Goal: Task Accomplishment & Management: Complete application form

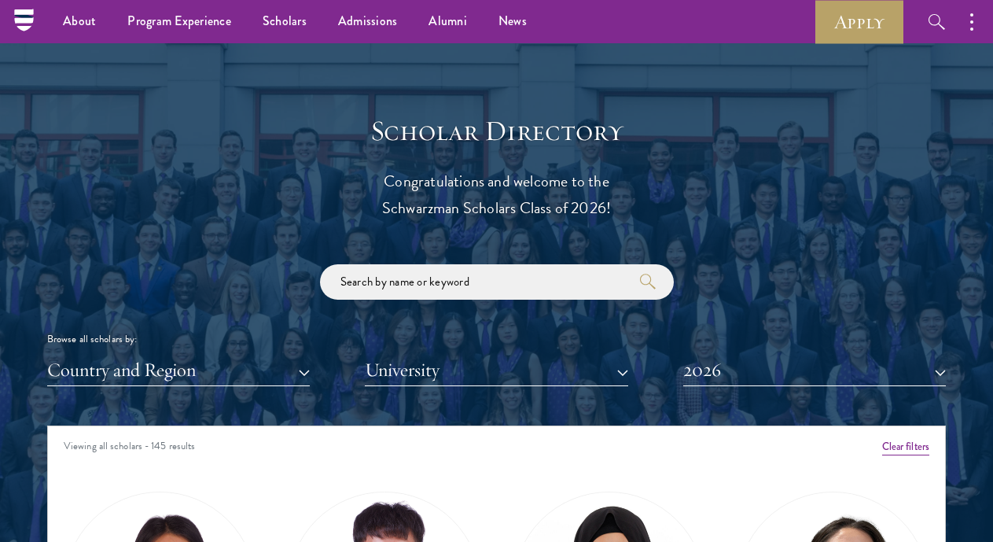
scroll to position [1572, 0]
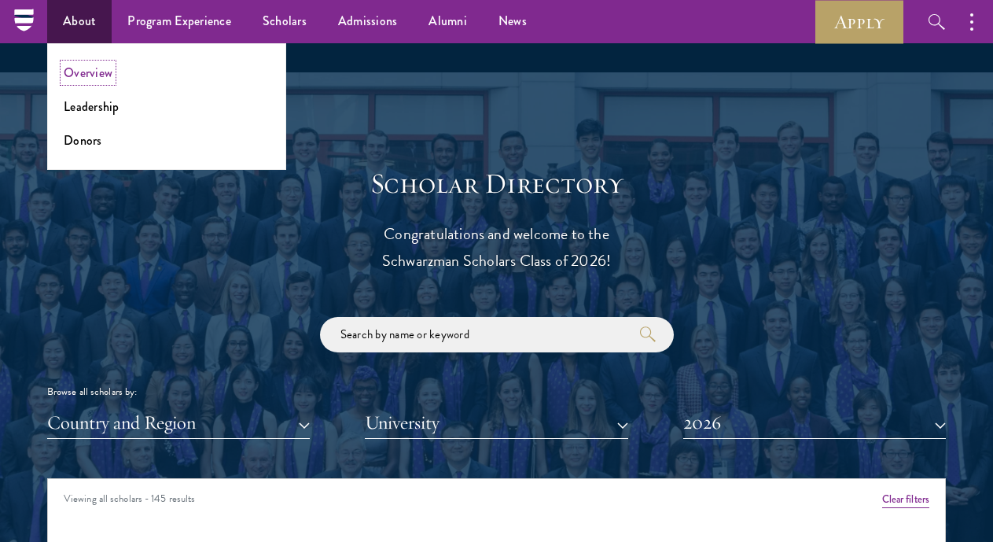
click at [103, 75] on link "Overview" at bounding box center [88, 73] width 49 height 18
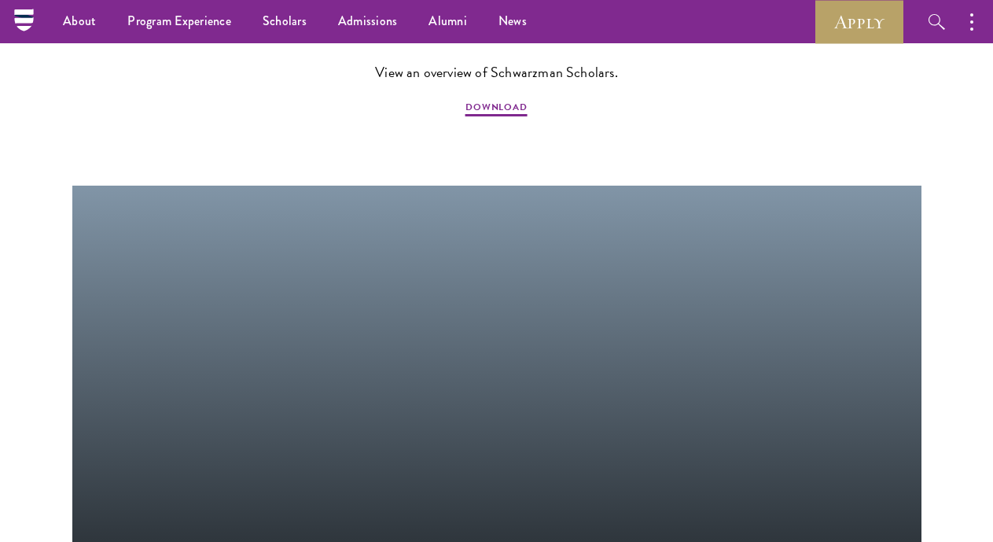
scroll to position [1494, 0]
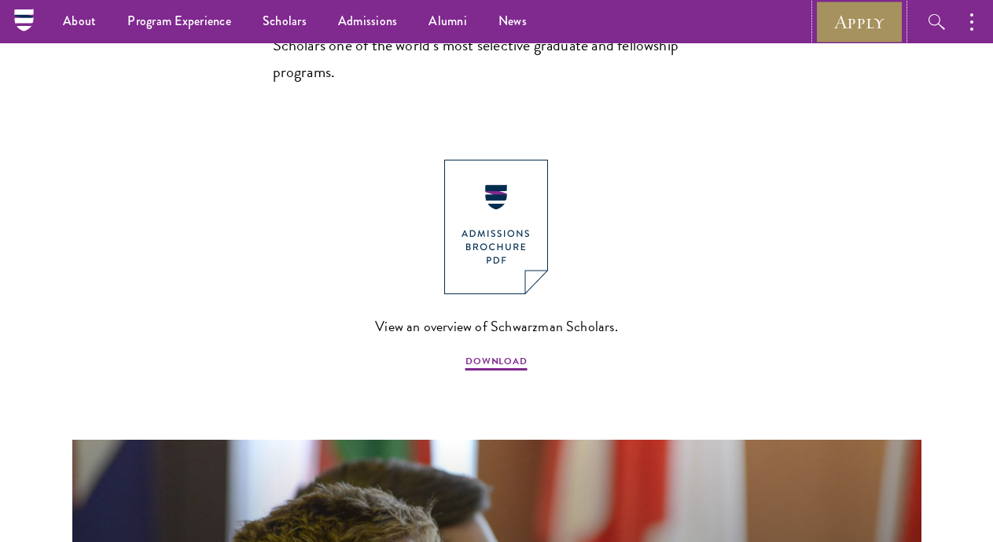
click at [874, 20] on link "Apply" at bounding box center [859, 21] width 88 height 43
